Goal: Check status: Check status

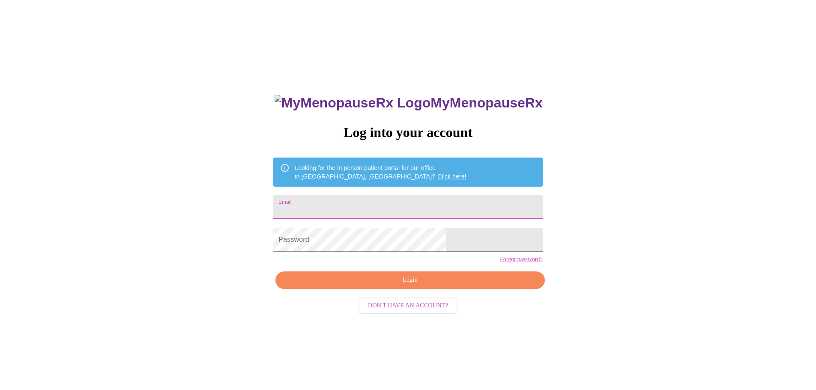
click at [361, 205] on input "Email" at bounding box center [407, 207] width 269 height 24
type input "[EMAIL_ADDRESS][DOMAIN_NAME]"
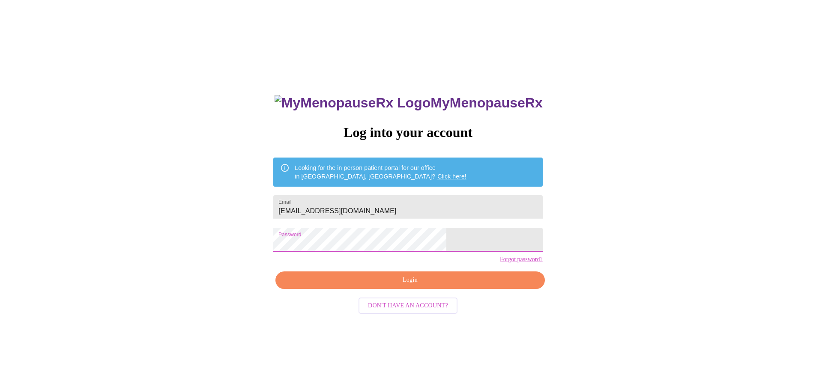
click at [370, 286] on span "Login" at bounding box center [409, 280] width 249 height 11
click at [265, 247] on div "MyMenopauseRx Log into your account Looking for the in person patient portal fo…" at bounding box center [407, 237] width 809 height 468
click at [430, 286] on span "Login" at bounding box center [409, 280] width 249 height 11
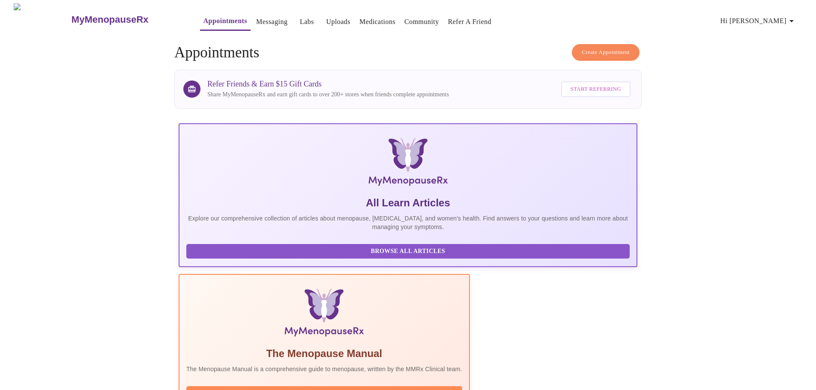
click at [300, 21] on link "Labs" at bounding box center [307, 22] width 14 height 12
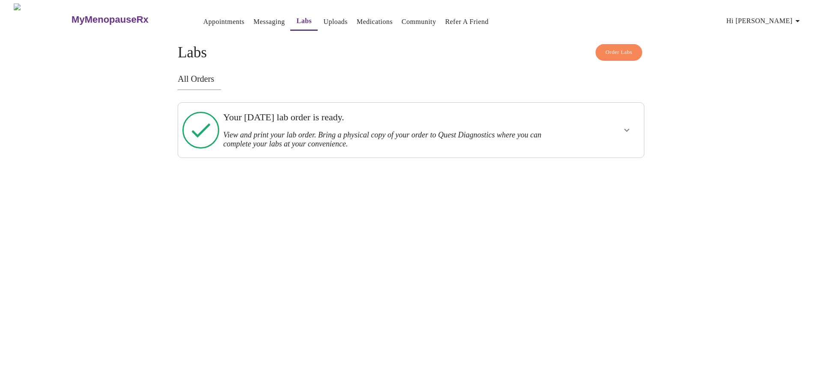
click at [294, 131] on h3 "View and print your lab order. Bring a physical copy of your order to Quest Dia…" at bounding box center [388, 140] width 331 height 18
click at [634, 123] on button "show more" at bounding box center [627, 130] width 21 height 21
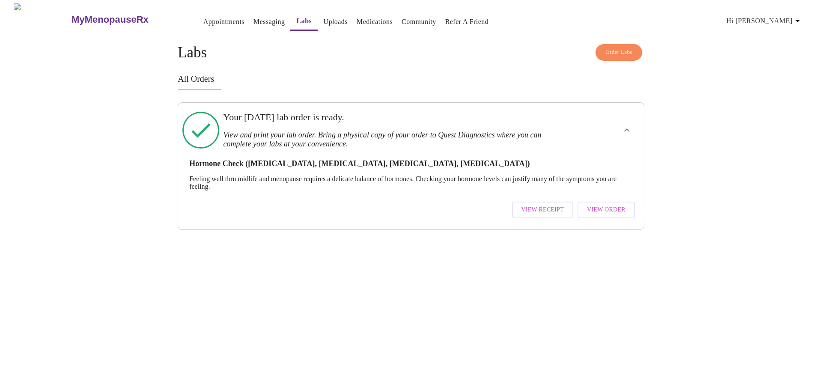
click at [594, 205] on span "View Order" at bounding box center [606, 210] width 39 height 11
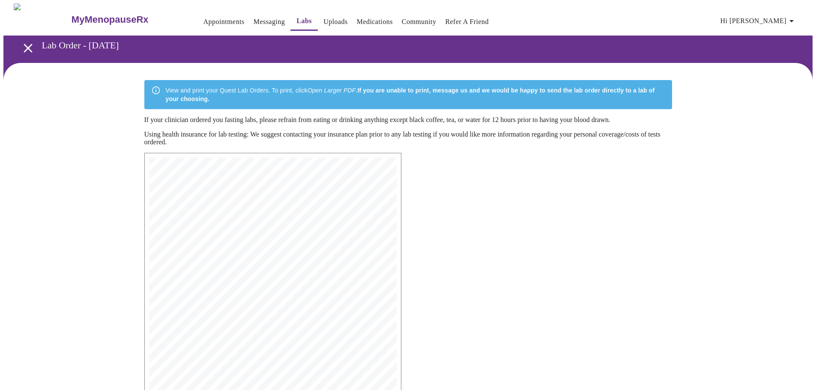
scroll to position [137, 0]
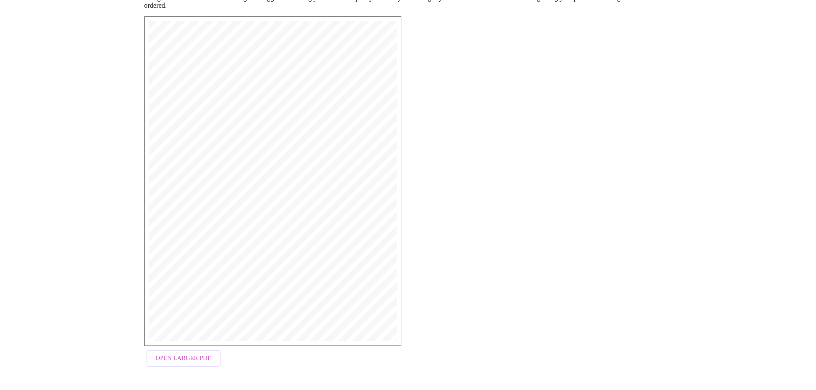
click at [257, 197] on span "15983 [MEDICAL_DATA], Total | CPT: 84403 | Dx: N95.1" at bounding box center [261, 194] width 176 height 5
click at [189, 369] on div "MyMenopauseRx Medical Group [STREET_ADDRESS] Phone: [PHONE_NUMBER] Fax: [PHONE_…" at bounding box center [272, 193] width 257 height 355
click at [192, 364] on span "Open Larger PDF" at bounding box center [183, 358] width 55 height 11
